Goal: Information Seeking & Learning: Learn about a topic

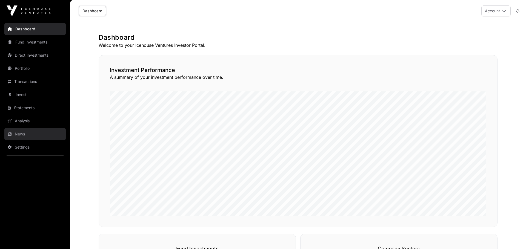
click at [34, 135] on link "News" at bounding box center [34, 134] width 61 height 12
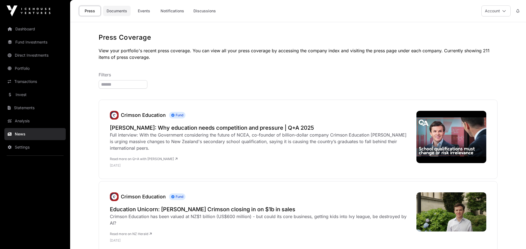
click at [123, 10] on link "Documents" at bounding box center [117, 11] width 28 height 10
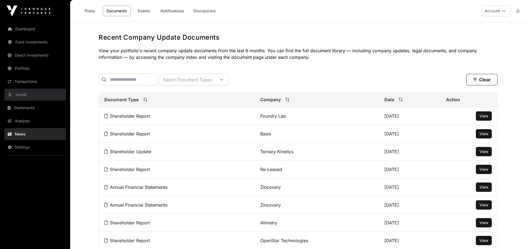
click at [23, 94] on link "Invest" at bounding box center [34, 95] width 61 height 12
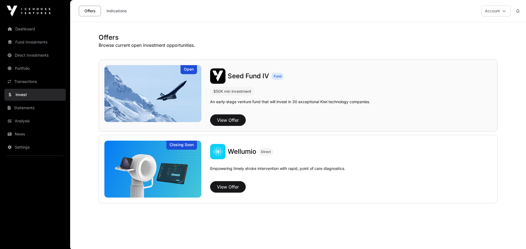
scroll to position [0, 0]
click at [227, 185] on button "View Offer" at bounding box center [228, 186] width 36 height 11
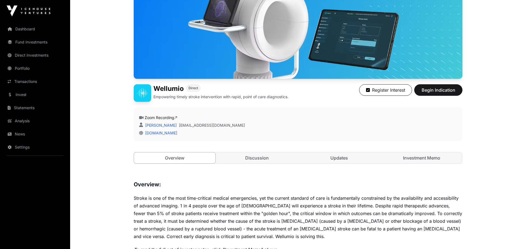
scroll to position [76, 0]
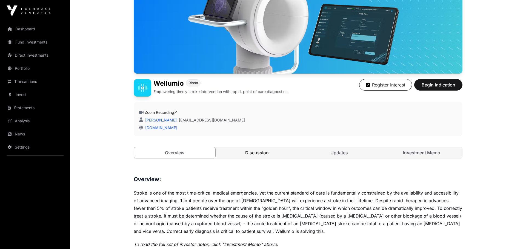
click at [254, 149] on link "Discussion" at bounding box center [256, 152] width 81 height 11
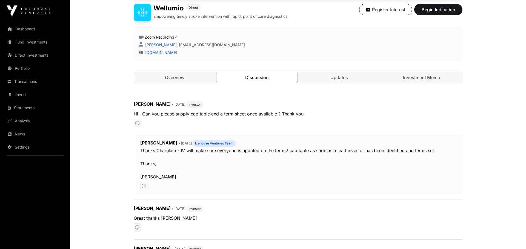
scroll to position [151, 0]
click at [347, 77] on link "Updates" at bounding box center [338, 77] width 81 height 11
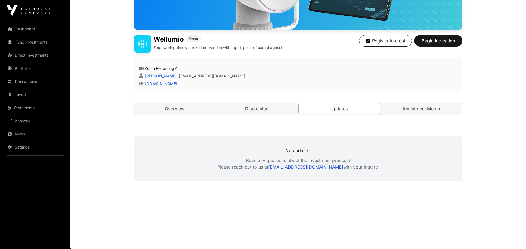
scroll to position [120, 0]
click at [431, 106] on link "Investment Memo" at bounding box center [421, 108] width 81 height 11
